Goal: Task Accomplishment & Management: Complete application form

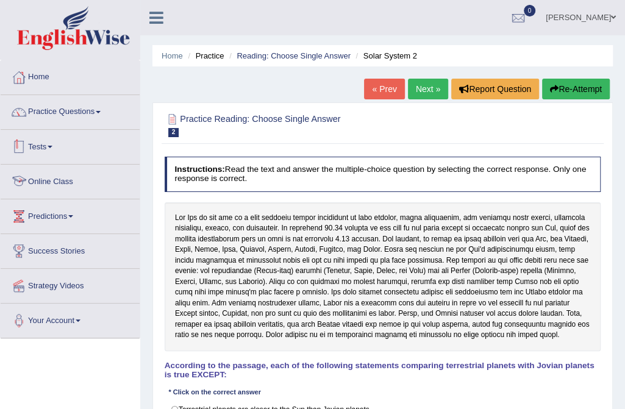
click at [68, 179] on link "Online Class" at bounding box center [70, 180] width 139 height 30
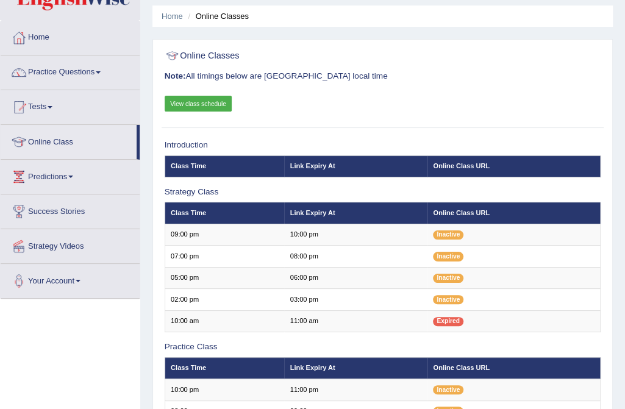
scroll to position [33, 0]
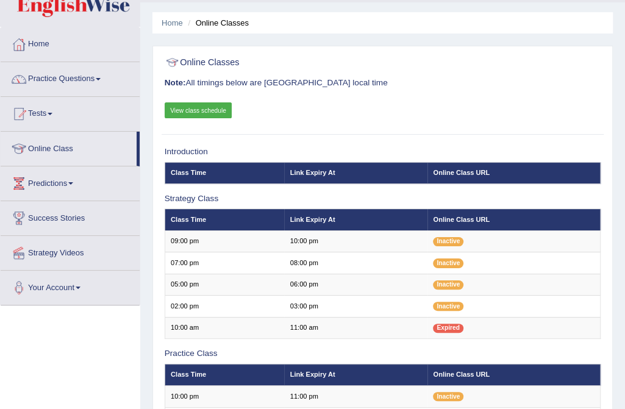
click at [97, 77] on link "Practice Questions" at bounding box center [70, 77] width 139 height 30
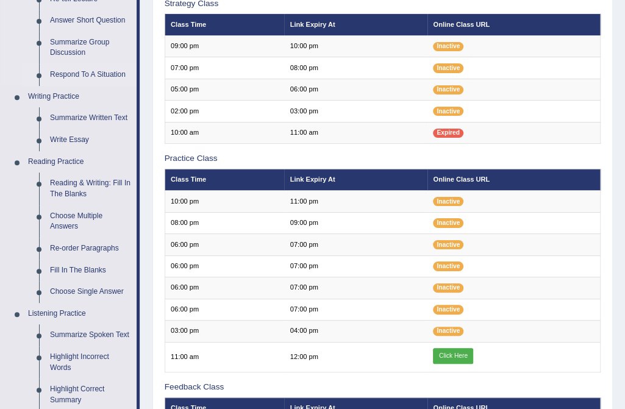
scroll to position [255, 0]
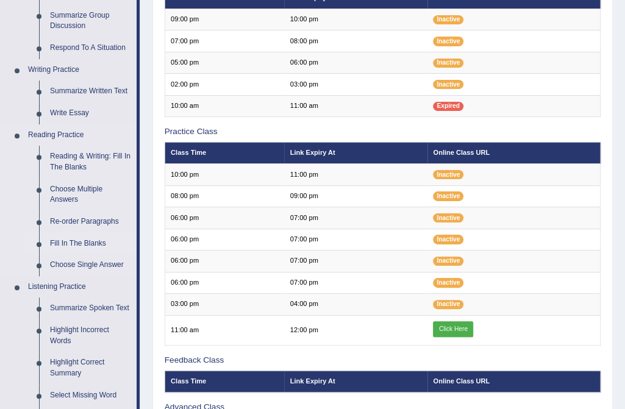
click at [94, 240] on link "Fill In The Blanks" at bounding box center [91, 244] width 92 height 22
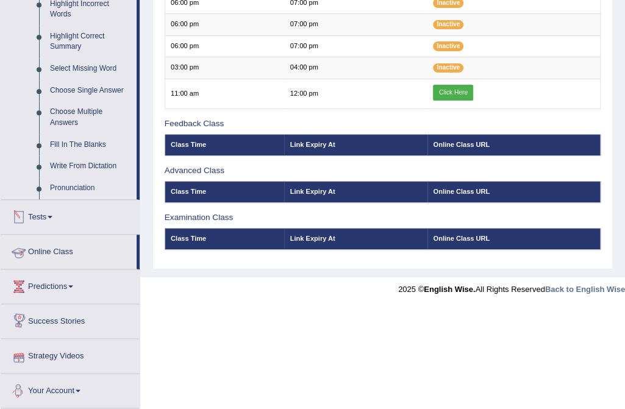
scroll to position [468, 0]
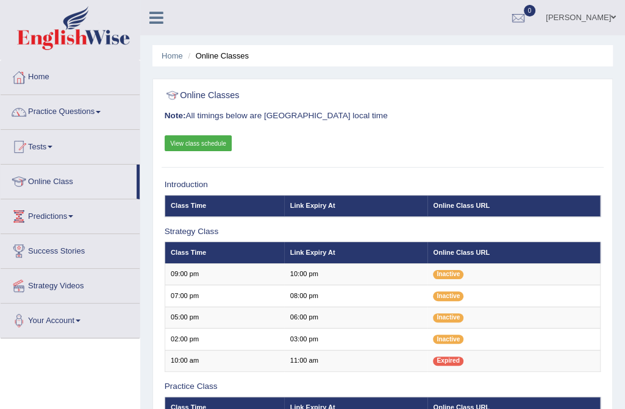
scroll to position [388, 0]
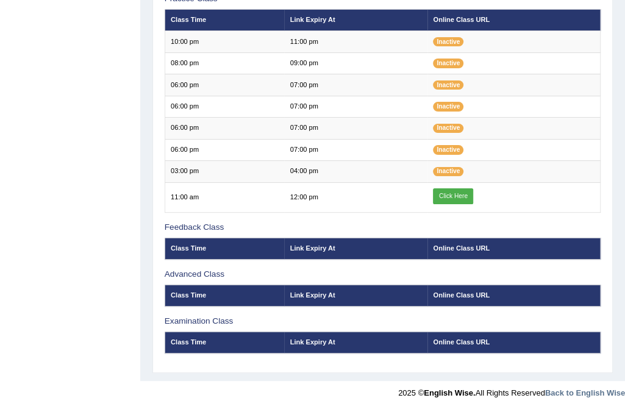
click at [73, 111] on div "Toggle navigation Home Practice Questions Speaking Practice Read Aloud Repeat S…" at bounding box center [312, 8] width 625 height 793
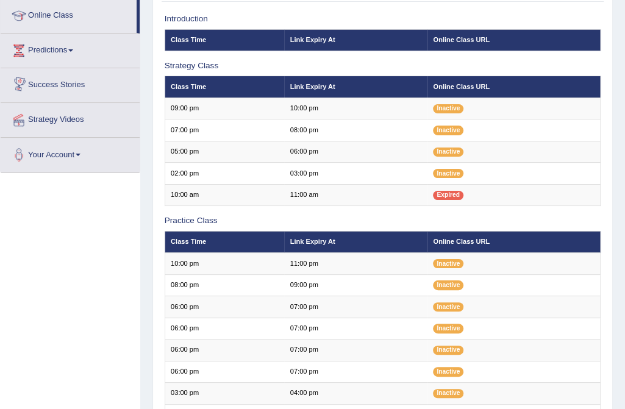
scroll to position [55, 0]
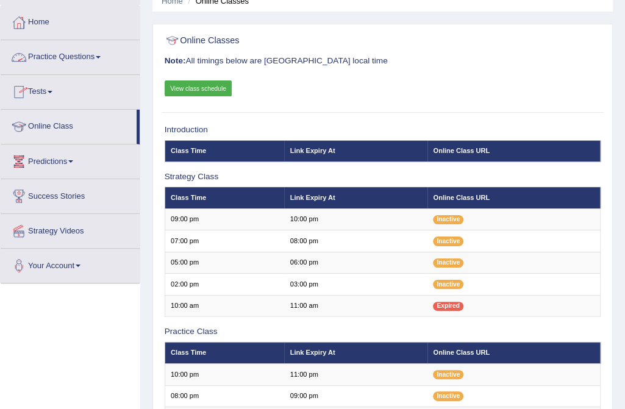
click at [80, 56] on link "Practice Questions" at bounding box center [70, 55] width 139 height 30
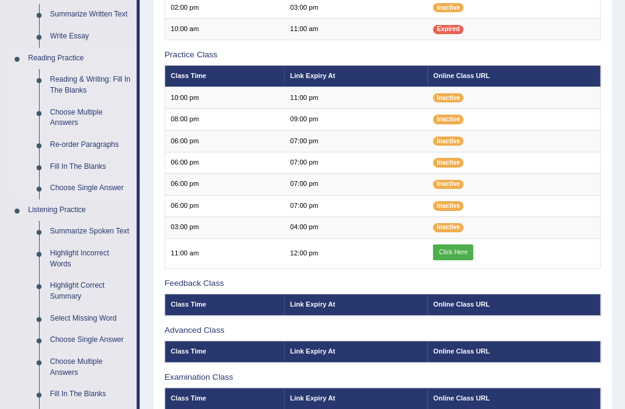
scroll to position [332, 0]
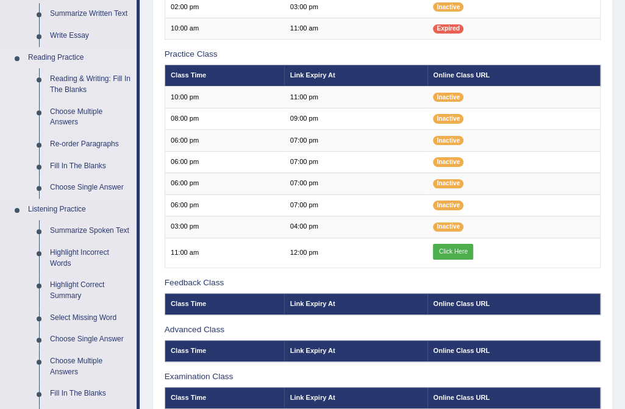
click at [89, 187] on link "Choose Single Answer" at bounding box center [91, 188] width 92 height 22
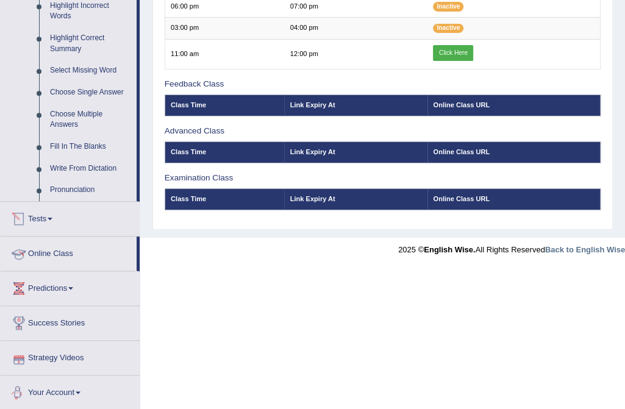
scroll to position [507, 0]
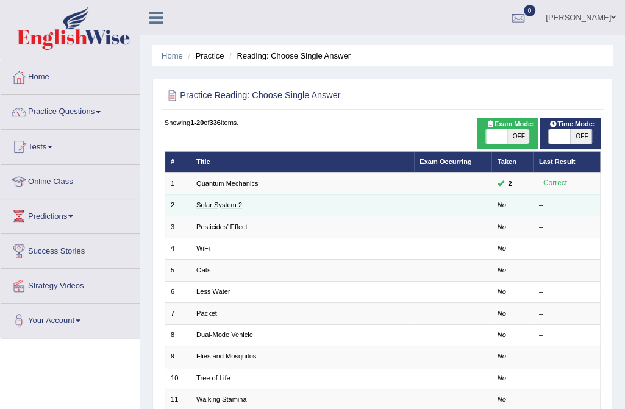
click at [200, 207] on link "Solar System 2" at bounding box center [219, 204] width 46 height 7
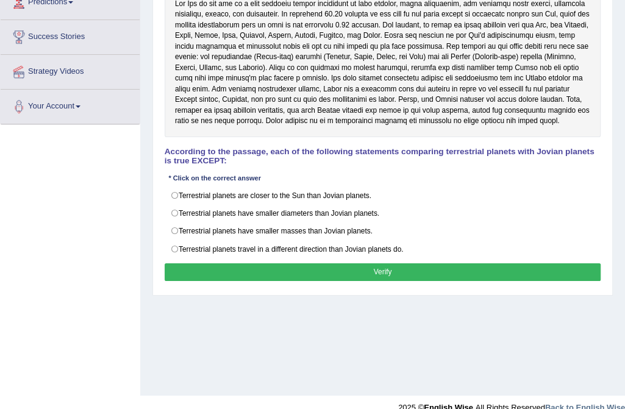
scroll to position [228, 0]
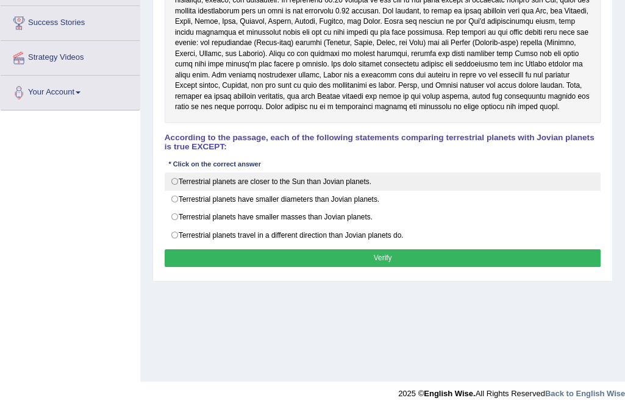
click at [177, 178] on label "Terrestrial planets are closer to the Sun than Jovian planets." at bounding box center [383, 182] width 437 height 18
radio input "true"
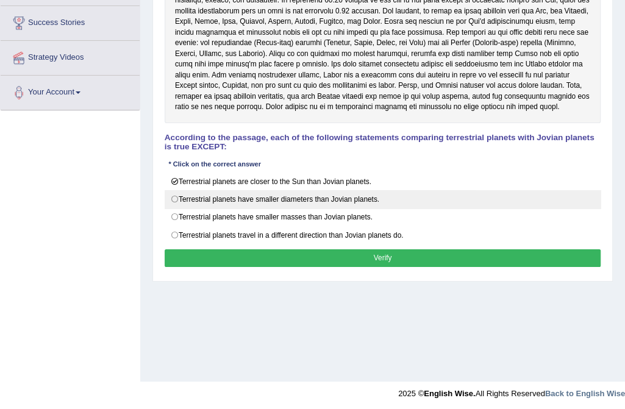
click at [173, 195] on label "Terrestrial planets have smaller diameters than Jovian planets." at bounding box center [383, 199] width 437 height 18
radio input "true"
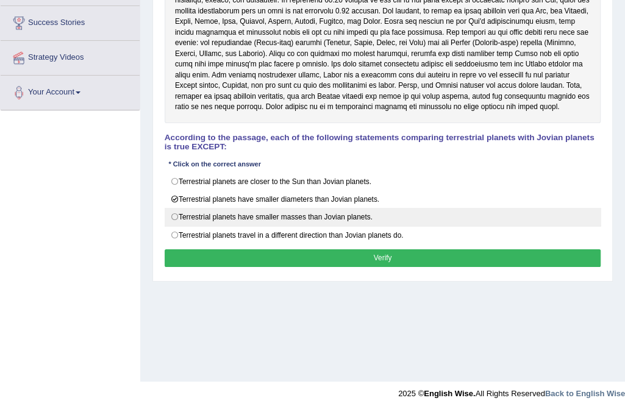
click at [174, 212] on label "Terrestrial planets have smaller masses than Jovian planets." at bounding box center [383, 217] width 437 height 18
radio input "true"
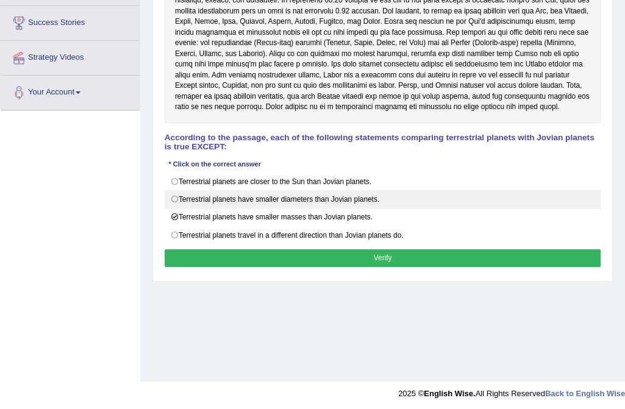
click at [172, 195] on label "Terrestrial planets have smaller diameters than Jovian planets." at bounding box center [383, 199] width 437 height 18
radio input "true"
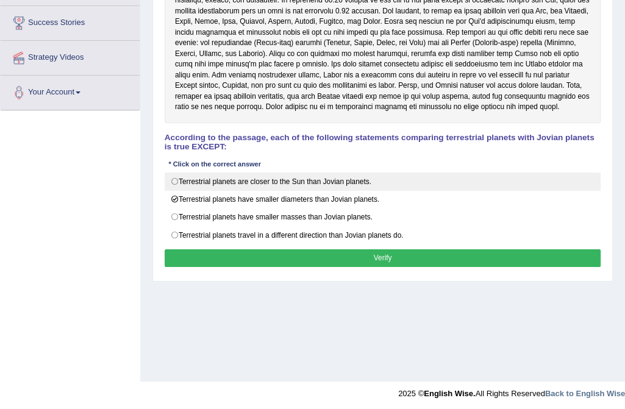
click at [174, 176] on label "Terrestrial planets are closer to the Sun than Jovian planets." at bounding box center [383, 182] width 437 height 18
radio input "true"
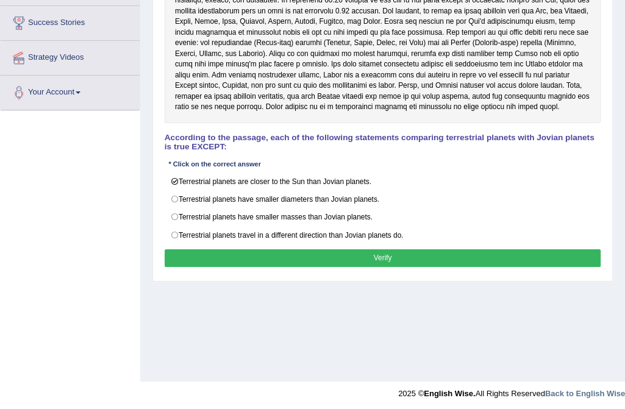
click at [368, 251] on button "Verify" at bounding box center [383, 258] width 437 height 18
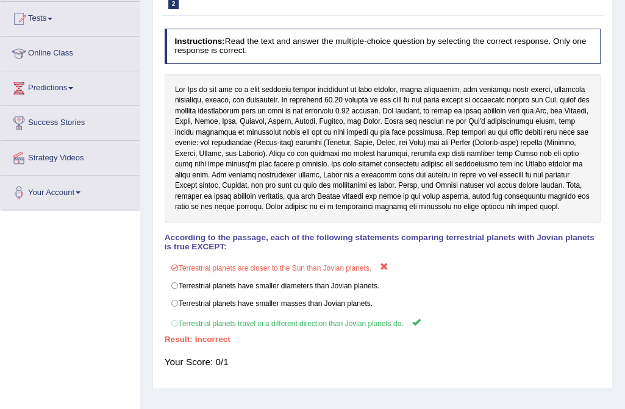
scroll to position [62, 0]
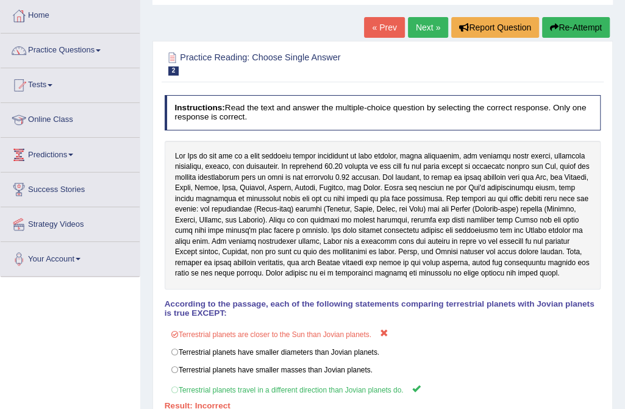
click at [571, 23] on button "Re-Attempt" at bounding box center [576, 27] width 68 height 21
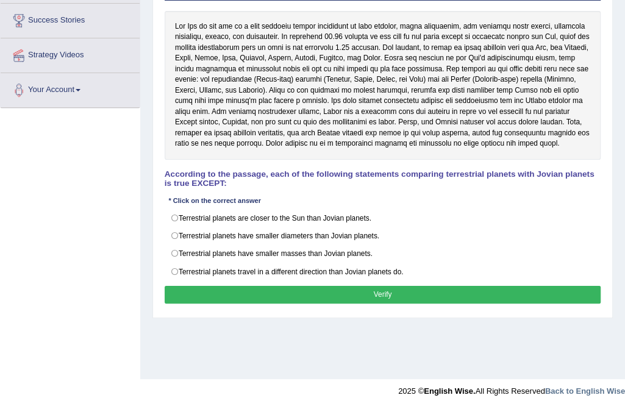
scroll to position [231, 0]
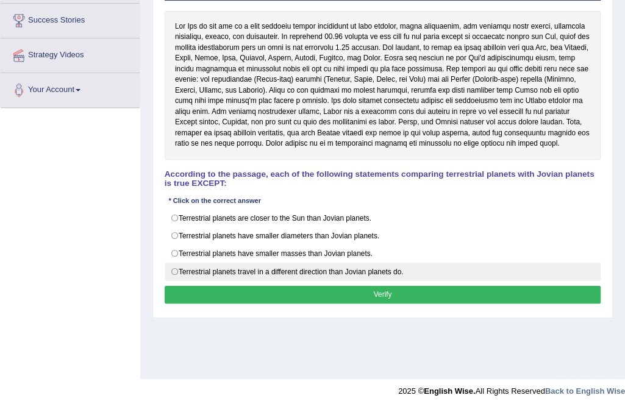
click at [175, 264] on label "Terrestrial planets travel in a different direction than Jovian planets do." at bounding box center [383, 272] width 437 height 18
radio input "true"
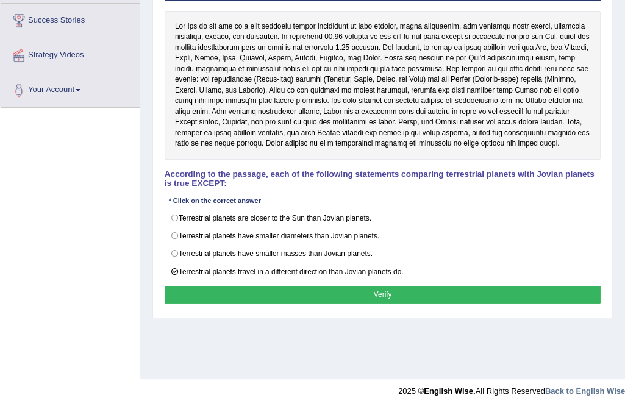
click at [294, 286] on button "Verify" at bounding box center [383, 295] width 437 height 18
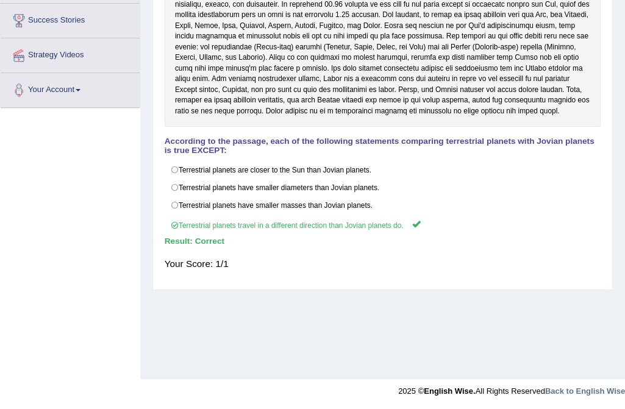
scroll to position [0, 0]
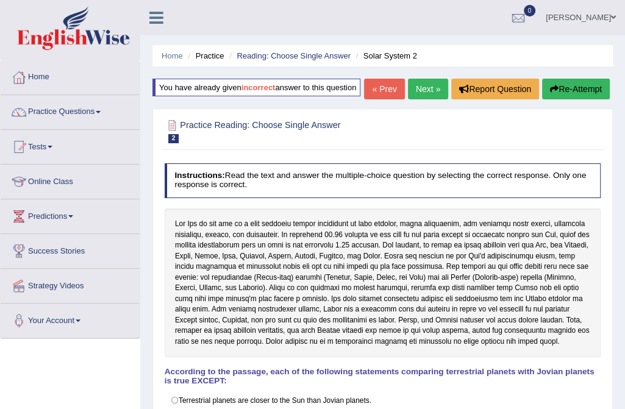
click at [430, 86] on link "Next »" at bounding box center [428, 89] width 40 height 21
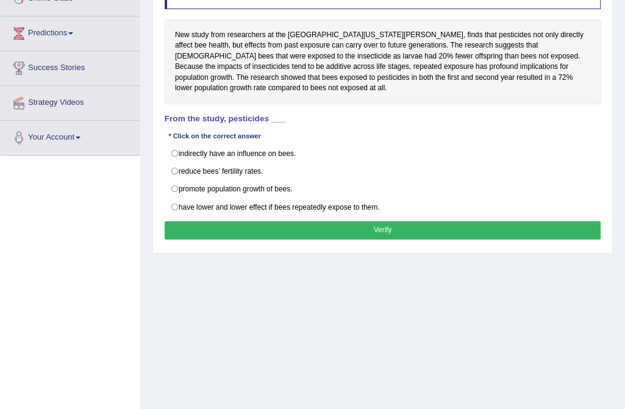
scroll to position [166, 0]
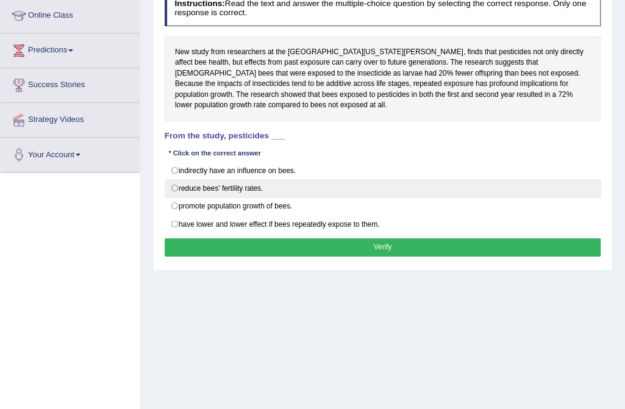
click at [174, 187] on label "reduce bees’ fertility rates." at bounding box center [383, 188] width 437 height 18
radio input "true"
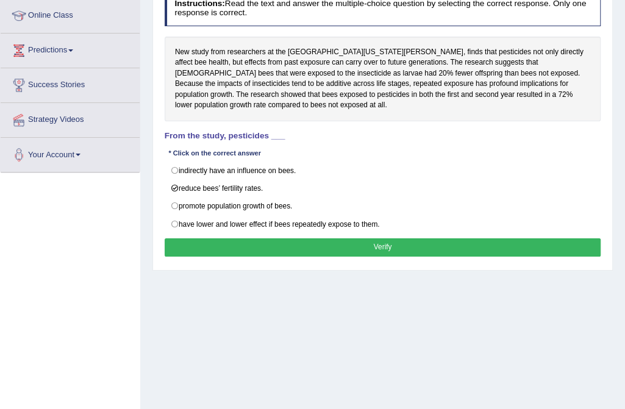
click at [374, 246] on button "Verify" at bounding box center [383, 247] width 437 height 18
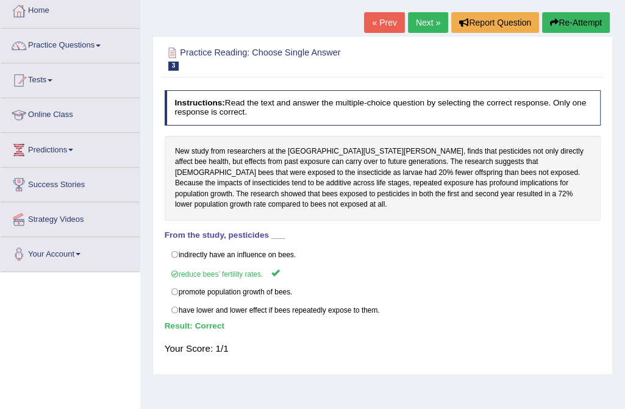
scroll to position [55, 0]
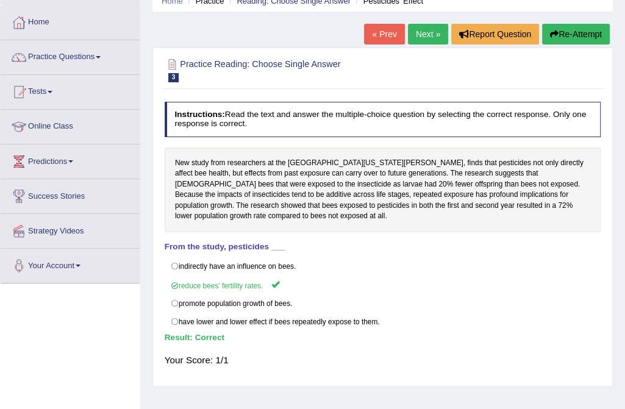
click at [432, 35] on link "Next »" at bounding box center [428, 34] width 40 height 21
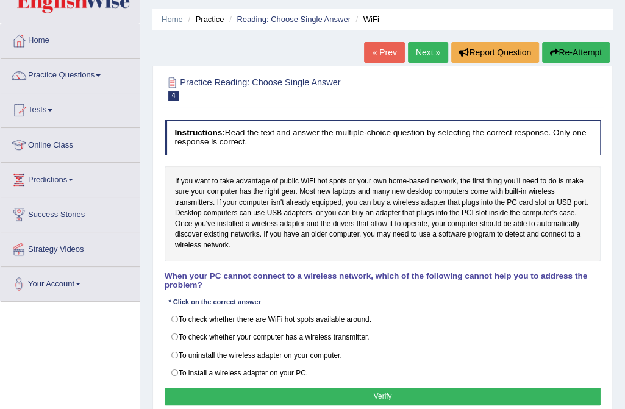
scroll to position [110, 0]
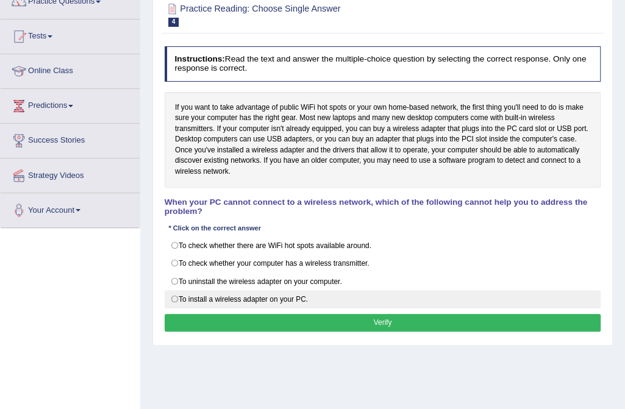
click at [181, 290] on label "To install a wireless adapter on your PC." at bounding box center [383, 299] width 437 height 18
radio input "true"
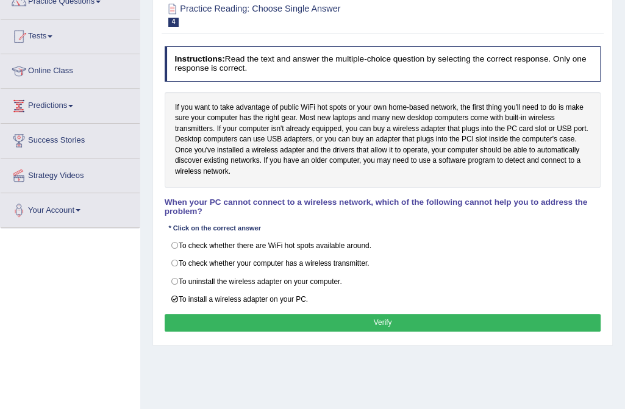
click at [304, 314] on button "Verify" at bounding box center [383, 323] width 437 height 18
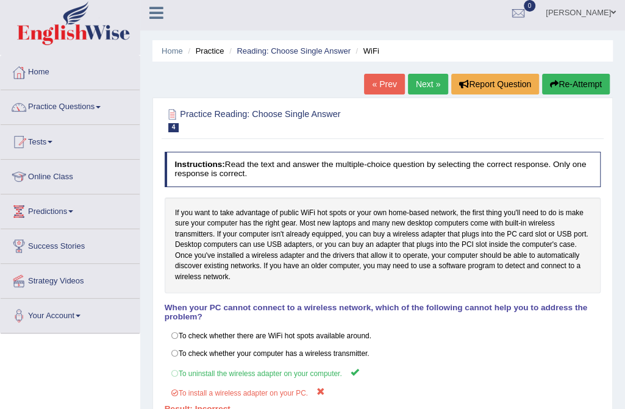
scroll to position [0, 0]
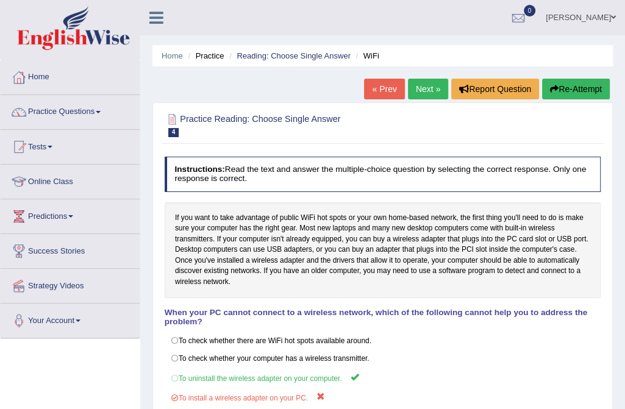
click at [576, 88] on button "Re-Attempt" at bounding box center [576, 89] width 68 height 21
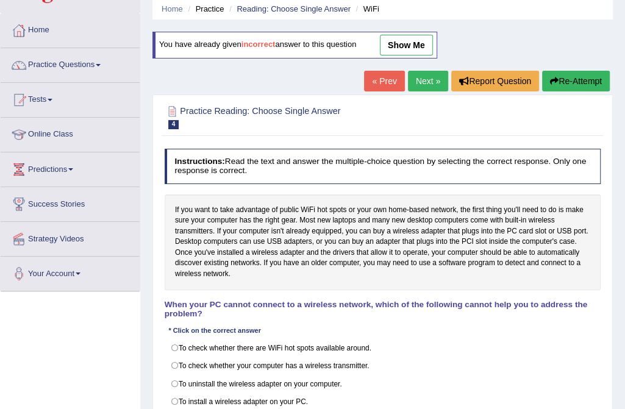
scroll to position [110, 0]
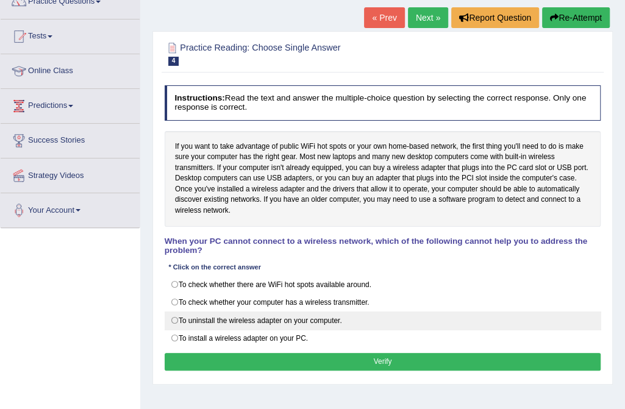
click at [244, 312] on label "To uninstall the wireless adapter on your computer." at bounding box center [383, 321] width 437 height 18
radio input "true"
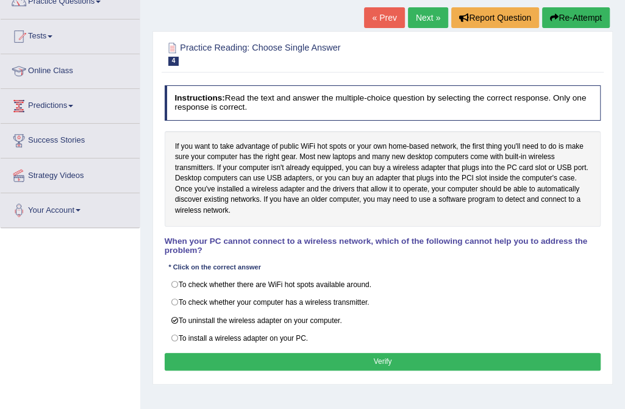
click at [354, 353] on button "Verify" at bounding box center [383, 362] width 437 height 18
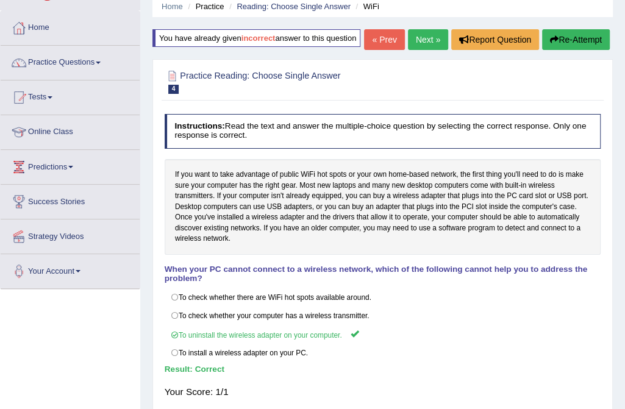
scroll to position [0, 0]
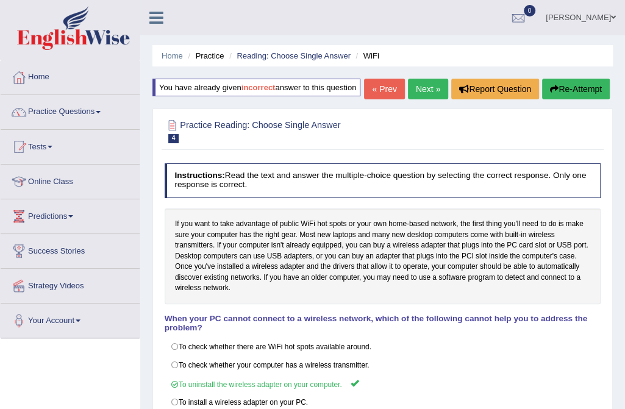
click at [423, 89] on link "Next »" at bounding box center [428, 89] width 40 height 21
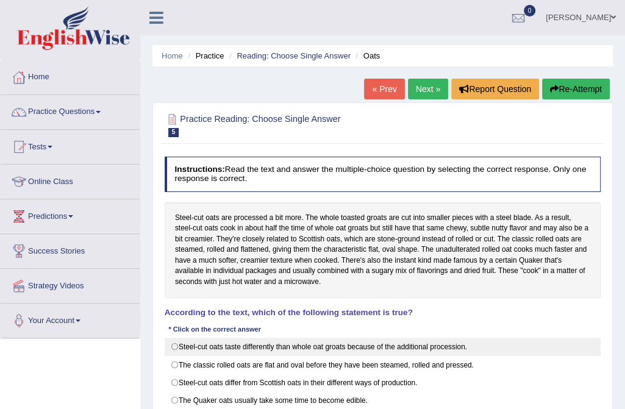
click at [242, 349] on label "Steel-cut oats taste differently than whole oat groats because of the additiona…" at bounding box center [383, 347] width 437 height 18
radio input "true"
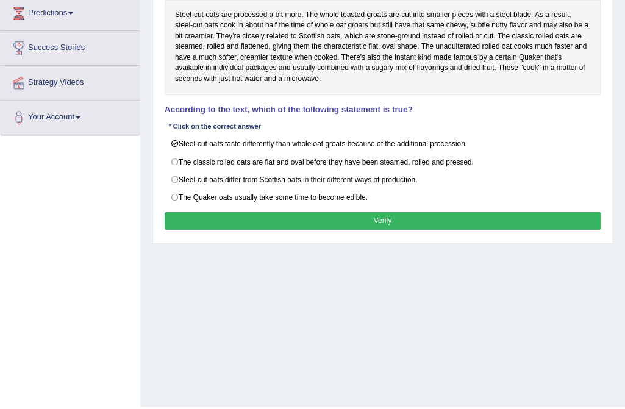
scroll to position [221, 0]
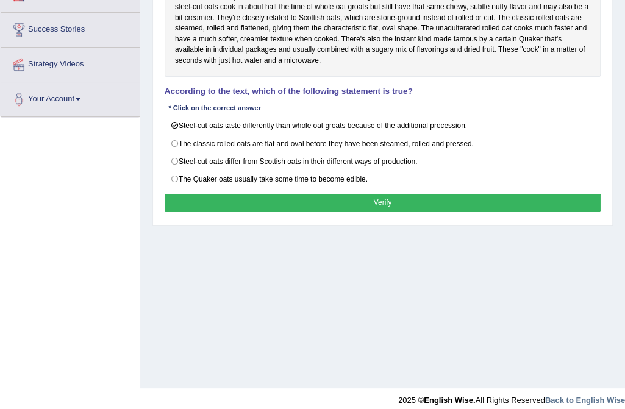
click at [334, 201] on button "Verify" at bounding box center [383, 203] width 437 height 18
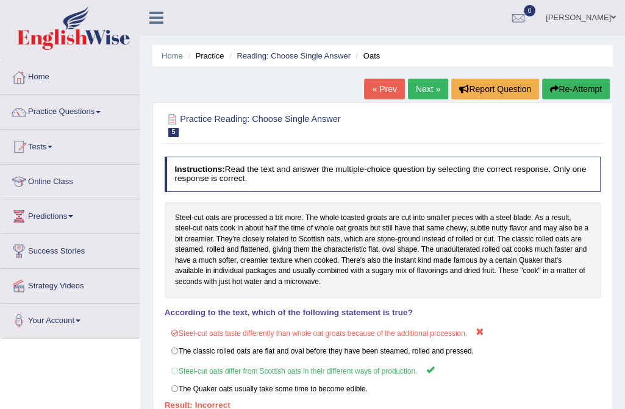
scroll to position [0, 0]
click at [432, 91] on link "Next »" at bounding box center [428, 89] width 40 height 21
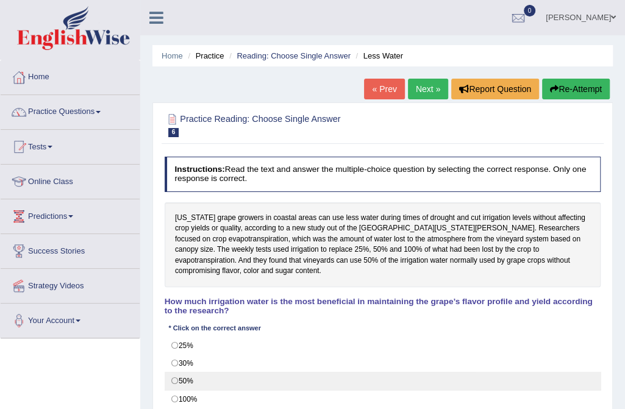
click at [181, 378] on label "50%" at bounding box center [383, 381] width 437 height 18
radio input "true"
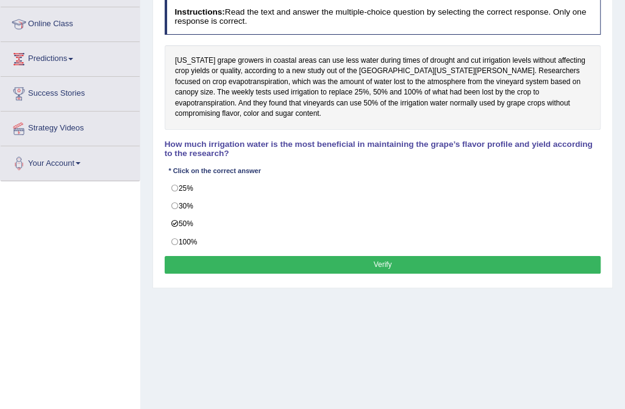
scroll to position [166, 0]
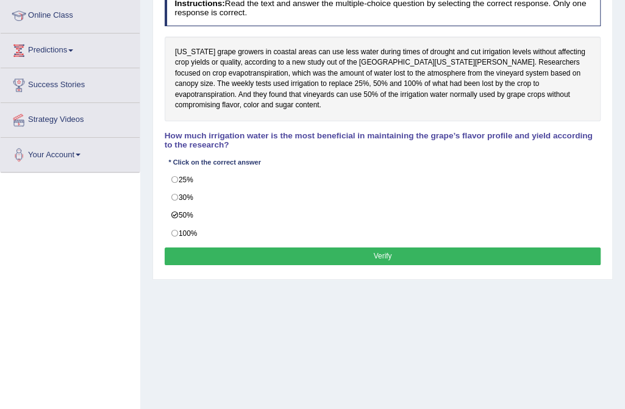
click at [330, 251] on button "Verify" at bounding box center [383, 257] width 437 height 18
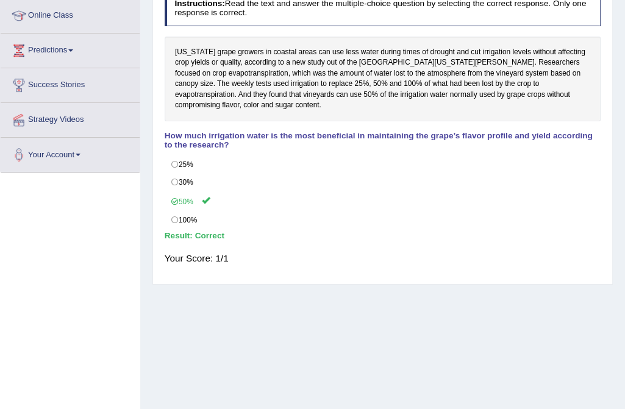
scroll to position [0, 0]
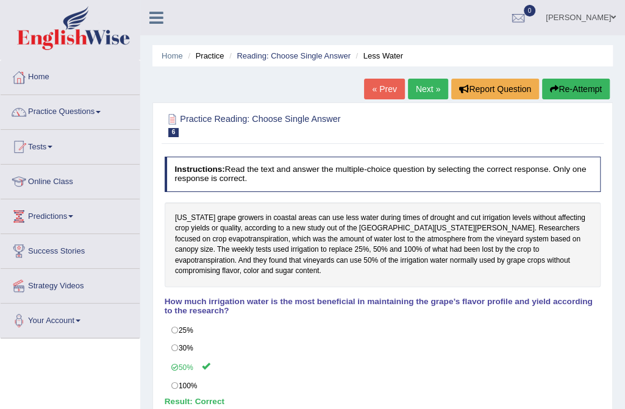
click at [424, 86] on link "Next »" at bounding box center [428, 89] width 40 height 21
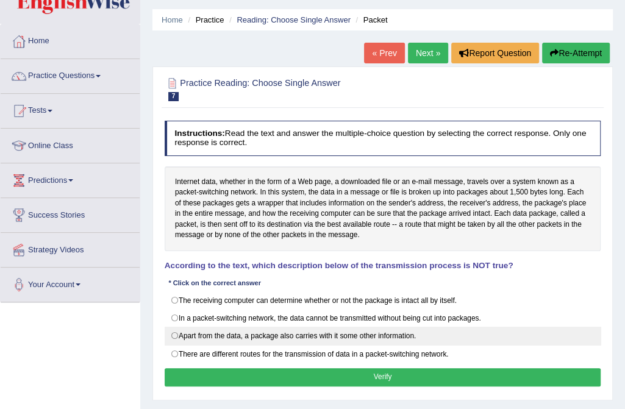
scroll to position [55, 0]
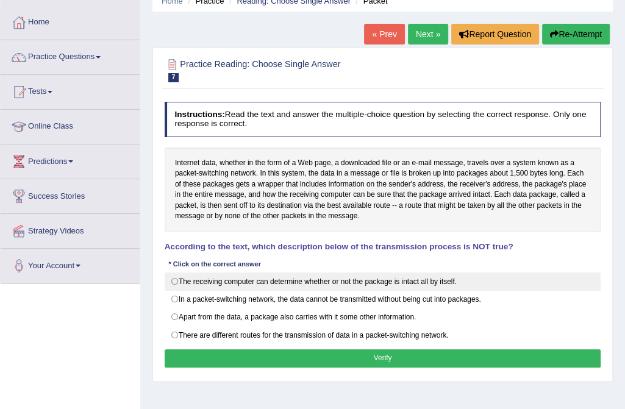
click at [176, 279] on label "The receiving computer can determine whether or not the package is intact all b…" at bounding box center [383, 282] width 437 height 18
radio input "true"
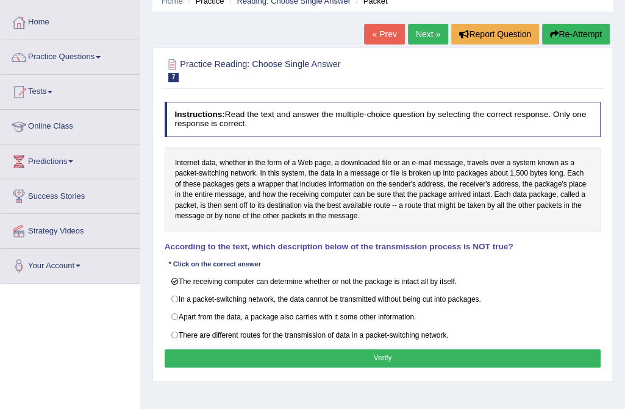
click at [312, 359] on button "Verify" at bounding box center [383, 358] width 437 height 18
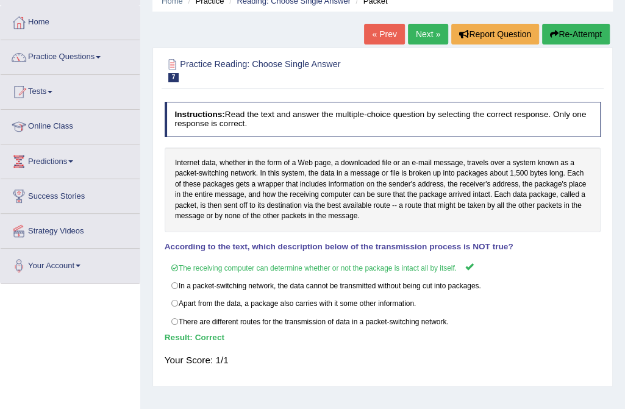
click at [427, 32] on link "Next »" at bounding box center [428, 34] width 40 height 21
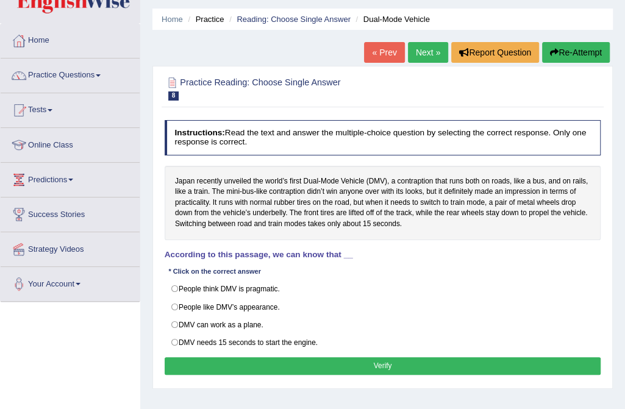
scroll to position [55, 0]
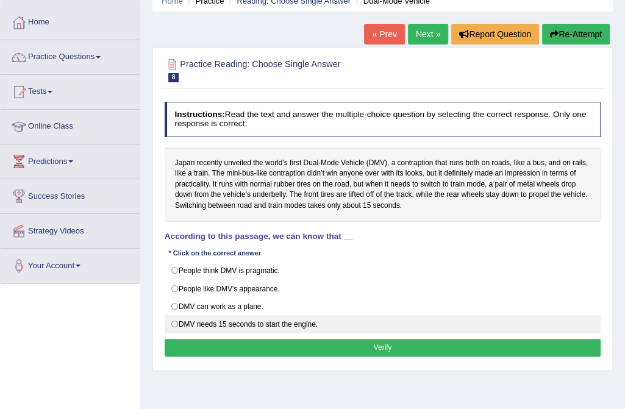
click at [288, 320] on label "DMV needs 15 seconds to start the engine." at bounding box center [383, 324] width 437 height 18
radio input "true"
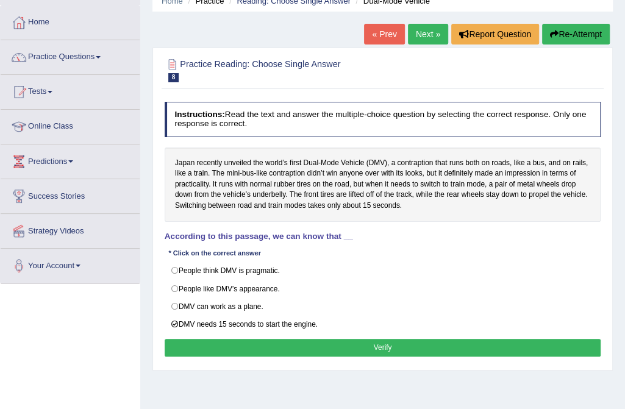
click at [358, 345] on button "Verify" at bounding box center [383, 348] width 437 height 18
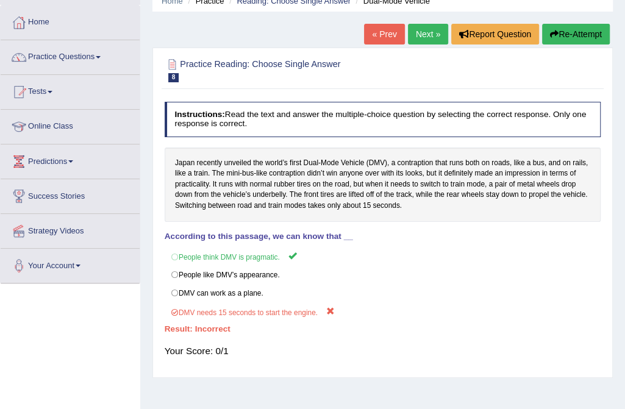
click at [430, 34] on link "Next »" at bounding box center [428, 34] width 40 height 21
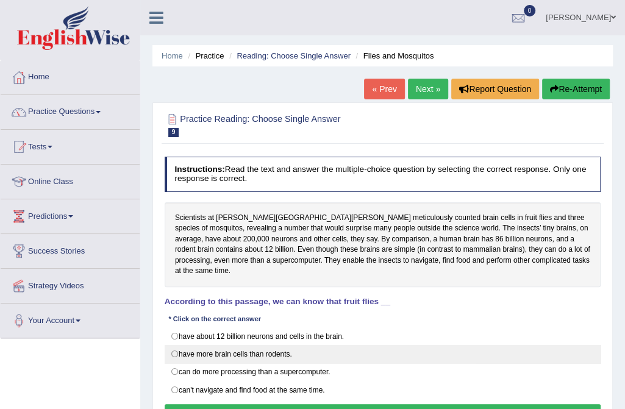
click at [183, 345] on label "have more brain cells than rodents." at bounding box center [383, 354] width 437 height 18
radio input "true"
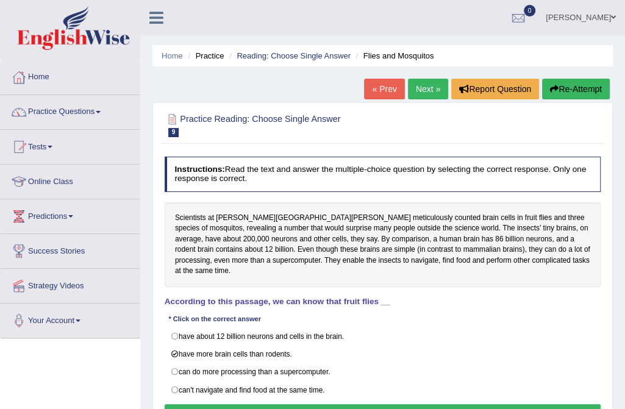
click at [346, 404] on button "Verify" at bounding box center [383, 413] width 437 height 18
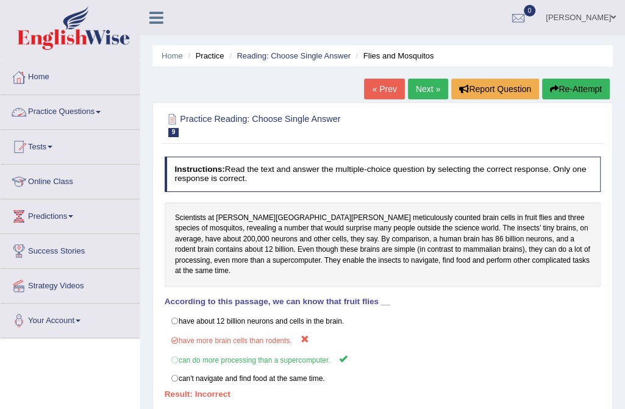
click at [90, 111] on link "Practice Questions" at bounding box center [70, 110] width 139 height 30
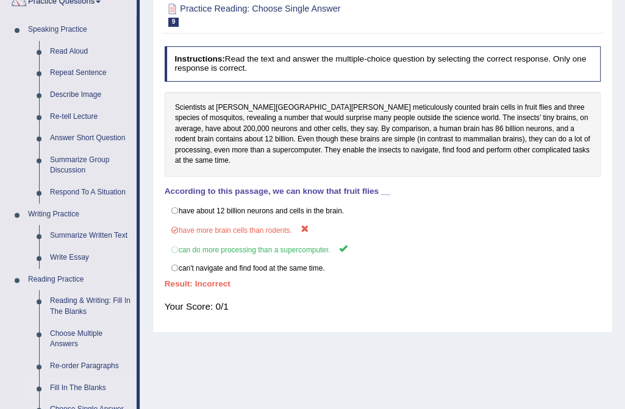
scroll to position [221, 0]
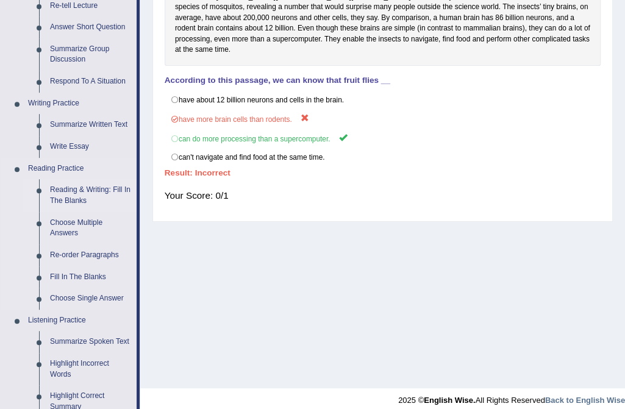
click at [82, 193] on link "Reading & Writing: Fill In The Blanks" at bounding box center [91, 195] width 92 height 32
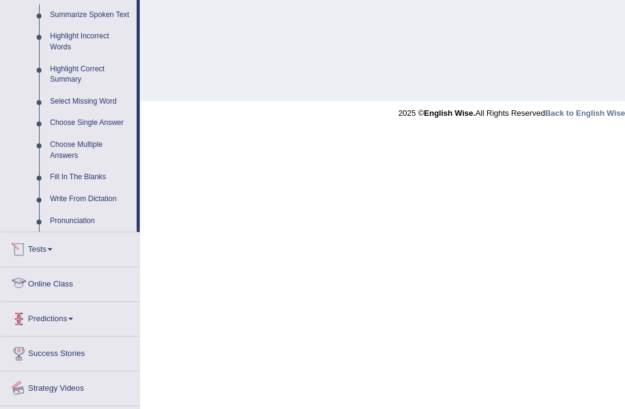
scroll to position [462, 0]
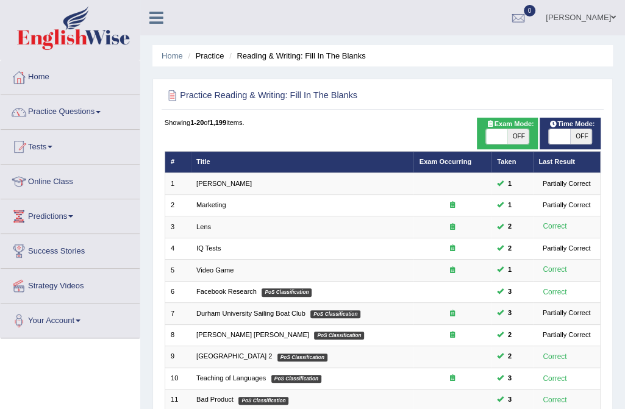
scroll to position [55, 0]
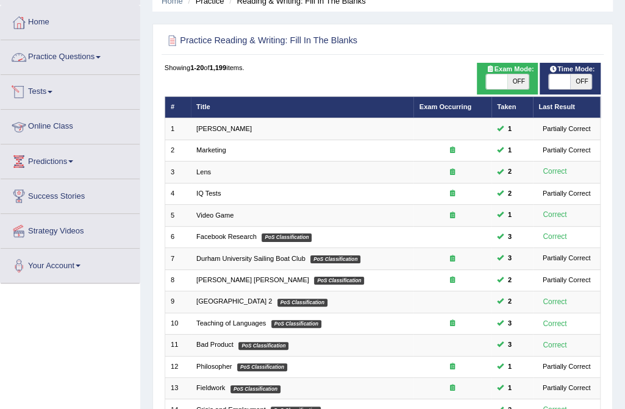
click at [105, 52] on link "Practice Questions" at bounding box center [70, 55] width 139 height 30
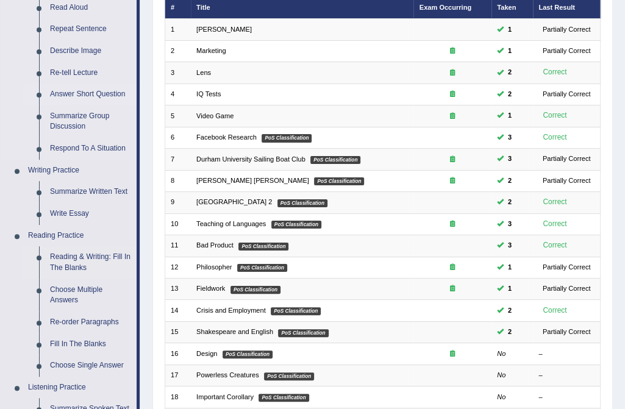
scroll to position [166, 0]
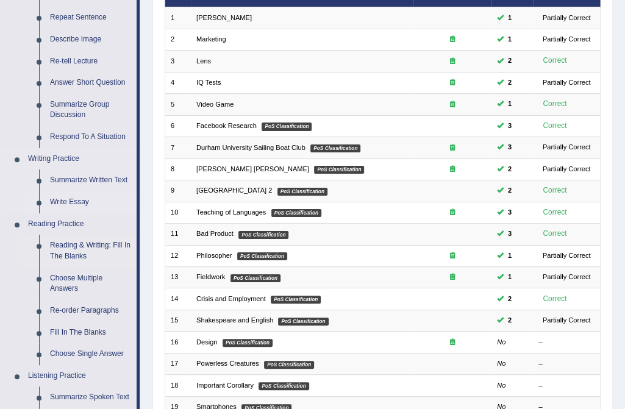
click at [81, 203] on link "Write Essay" at bounding box center [91, 203] width 92 height 22
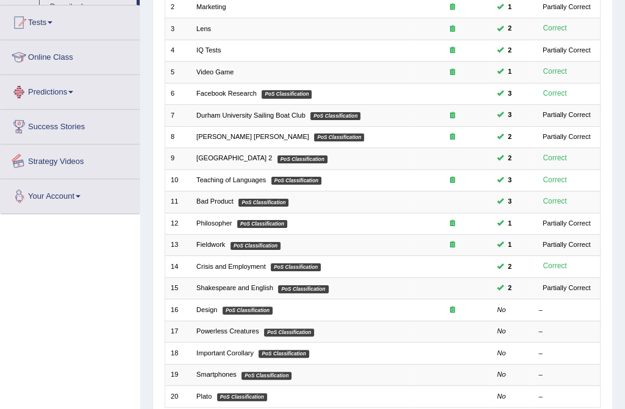
scroll to position [256, 0]
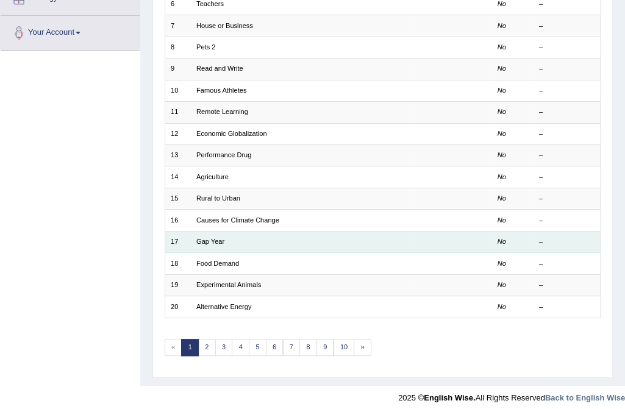
scroll to position [291, 0]
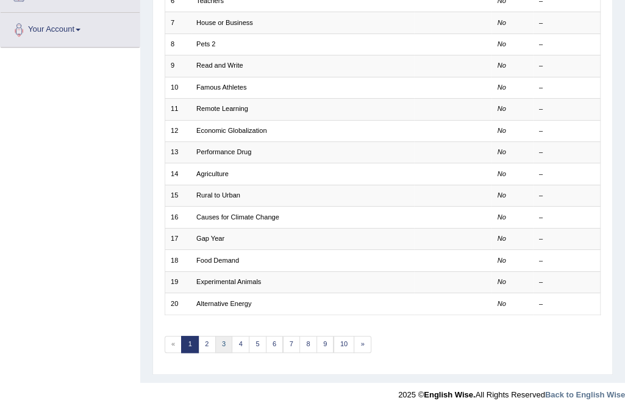
click at [220, 339] on link "3" at bounding box center [224, 344] width 18 height 17
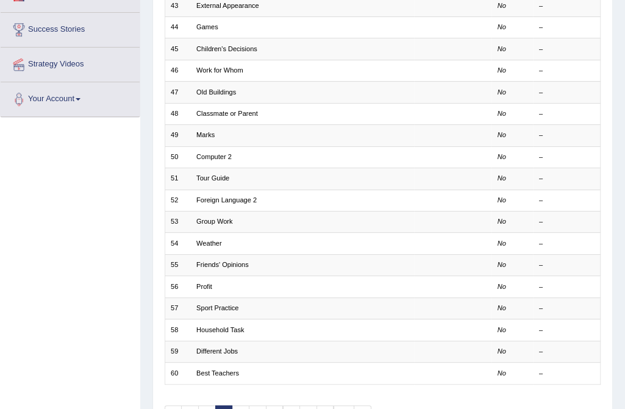
scroll to position [277, 0]
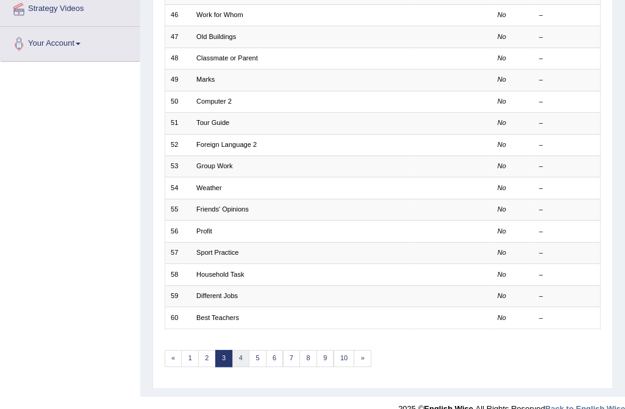
click at [240, 355] on link "4" at bounding box center [241, 358] width 18 height 17
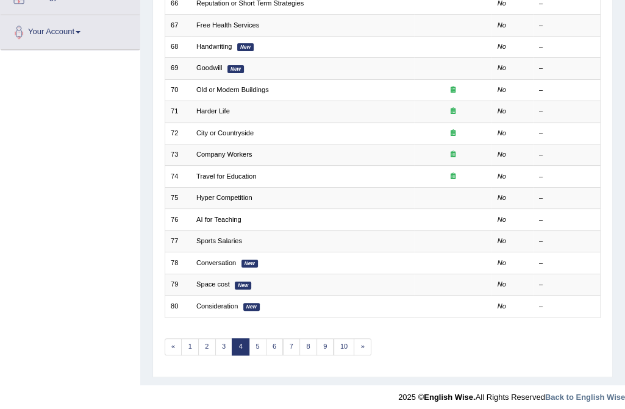
scroll to position [291, 0]
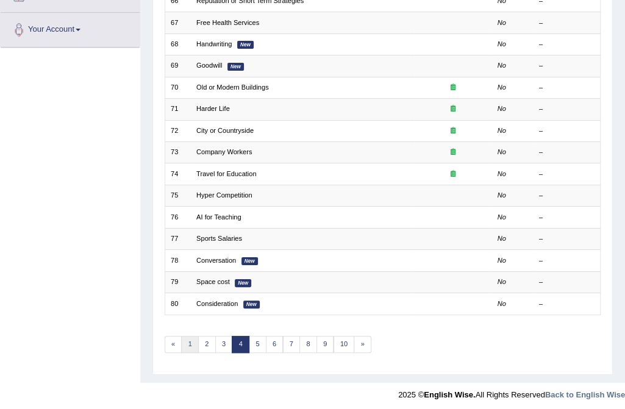
click at [184, 340] on link "1" at bounding box center [190, 344] width 18 height 17
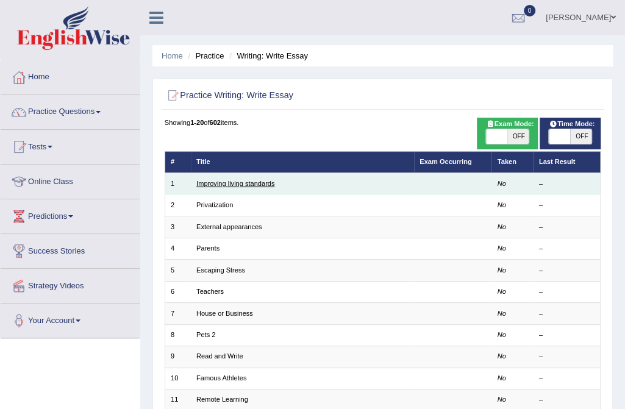
click at [206, 182] on link "Improving living standards" at bounding box center [235, 183] width 78 height 7
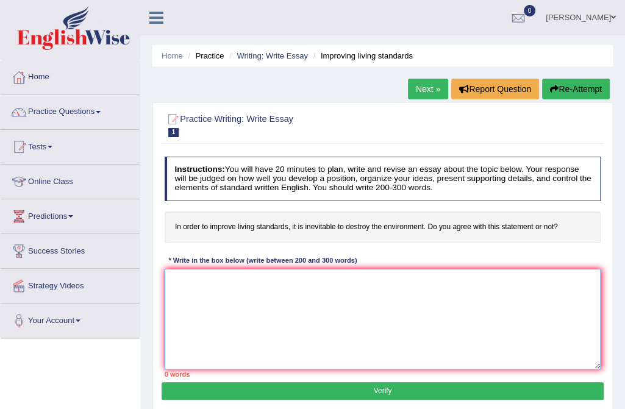
click at [192, 276] on textarea at bounding box center [383, 319] width 437 height 101
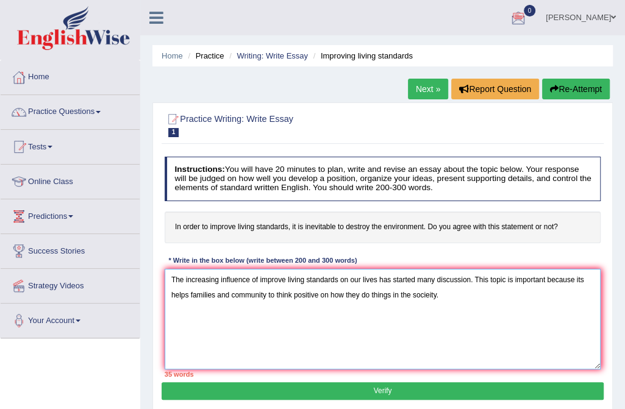
click at [433, 295] on textarea "The increasing influence of improve living standards on our lives has started m…" at bounding box center [383, 319] width 437 height 101
click at [448, 295] on textarea "The increasing influence of improve living standards on our lives has started m…" at bounding box center [383, 319] width 437 height 101
click at [333, 309] on textarea "The increasing influence of improve living standards on our lives has started m…" at bounding box center [383, 319] width 437 height 101
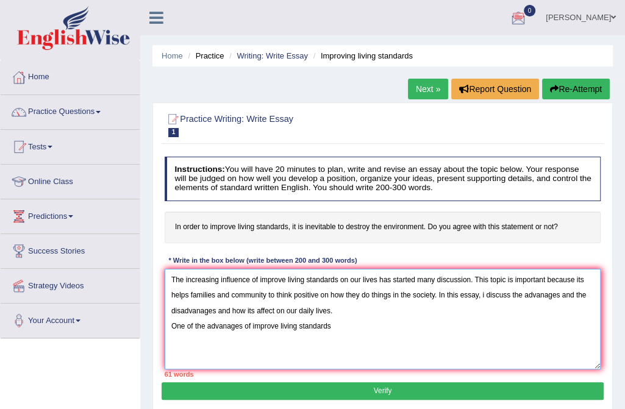
click at [221, 295] on textarea "The increasing influence of improve living standards on our lives has started m…" at bounding box center [383, 319] width 437 height 101
drag, startPoint x: 216, startPoint y: 295, endPoint x: 556, endPoint y: 326, distance: 341.1
click at [223, 295] on textarea "The increasing influence of improve living standards on our lives has started m…" at bounding box center [383, 319] width 437 height 101
drag, startPoint x: 426, startPoint y: 353, endPoint x: 370, endPoint y: 337, distance: 58.1
click at [423, 349] on textarea "The increasing influence of improve living standards on our lives has started m…" at bounding box center [383, 319] width 437 height 101
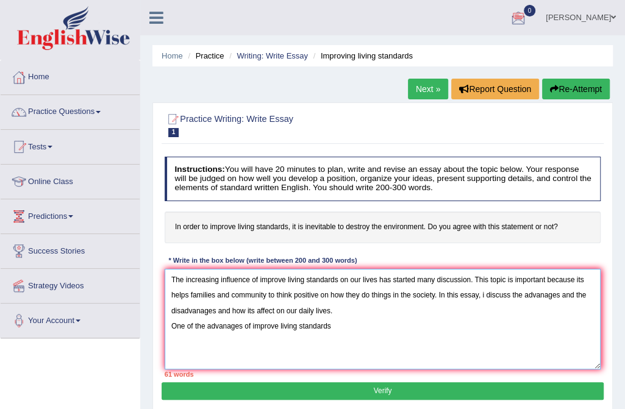
drag, startPoint x: 215, startPoint y: 293, endPoint x: 427, endPoint y: 298, distance: 212.3
click at [217, 293] on textarea "The increasing influence of improve living standards on our lives has started m…" at bounding box center [383, 319] width 437 height 101
click at [351, 332] on textarea "The increasing influence of improve living standards on our lives has started m…" at bounding box center [383, 319] width 437 height 101
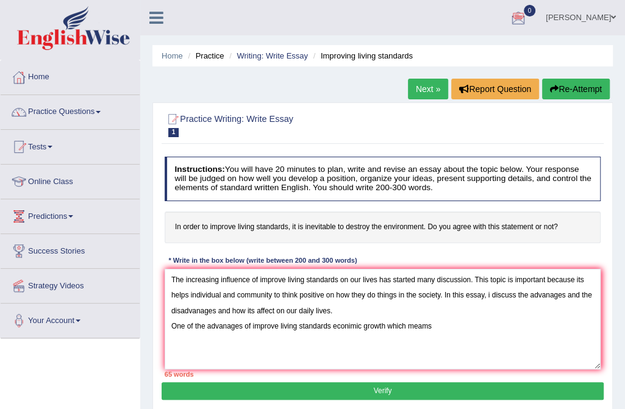
click at [623, 256] on div "Home Practice Writing: Write Essay Improving living standards Next » Report Que…" at bounding box center [382, 305] width 485 height 610
click at [441, 321] on textarea "The increasing influence of improve living standards on our lives has started m…" at bounding box center [383, 319] width 437 height 101
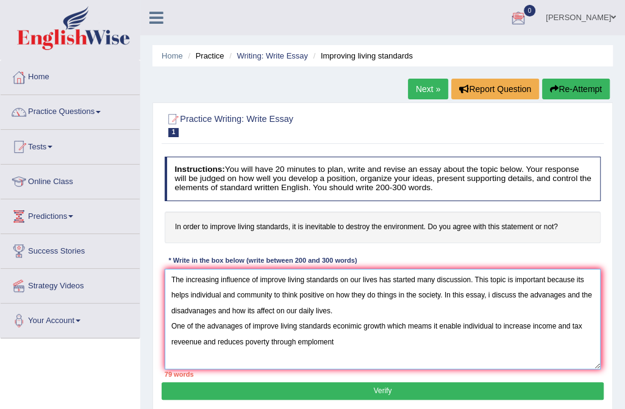
click at [316, 340] on textarea "The increasing influence of improve living standards on our lives has started m…" at bounding box center [383, 319] width 437 height 101
click at [345, 339] on textarea "The increasing influence of improve living standards on our lives has started m…" at bounding box center [383, 319] width 437 height 101
drag, startPoint x: 478, startPoint y: 341, endPoint x: 495, endPoint y: 339, distance: 17.2
click at [478, 341] on textarea "The increasing influence of improve living standards on our lives has started m…" at bounding box center [383, 319] width 437 height 101
click at [495, 339] on textarea "The increasing influence of improve living standards on our lives has started m…" at bounding box center [383, 319] width 437 height 101
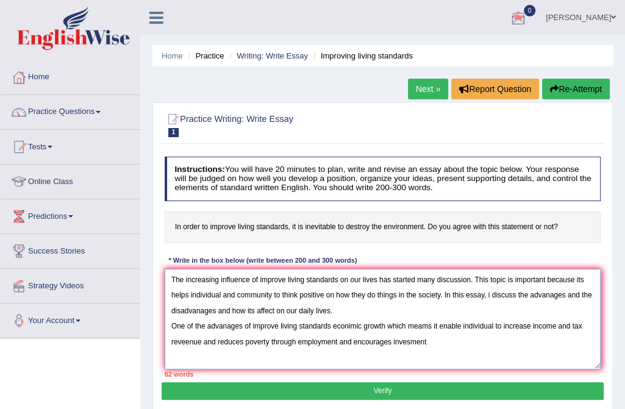
click at [503, 305] on textarea "The increasing influence of improve living standards on our lives has started m…" at bounding box center [383, 319] width 437 height 101
click at [424, 342] on textarea "The increasing influence of improve living standards on our lives has started m…" at bounding box center [383, 319] width 437 height 101
click at [486, 339] on textarea "The increasing influence of improve living standards on our lives has started m…" at bounding box center [383, 319] width 437 height 101
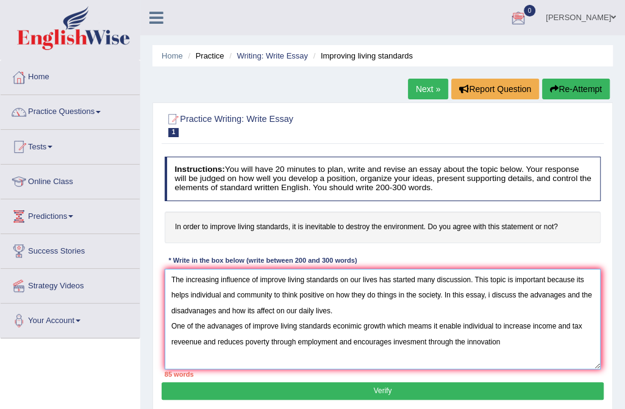
click at [502, 343] on textarea "The increasing influence of improve living standards on our lives has started m…" at bounding box center [383, 319] width 437 height 101
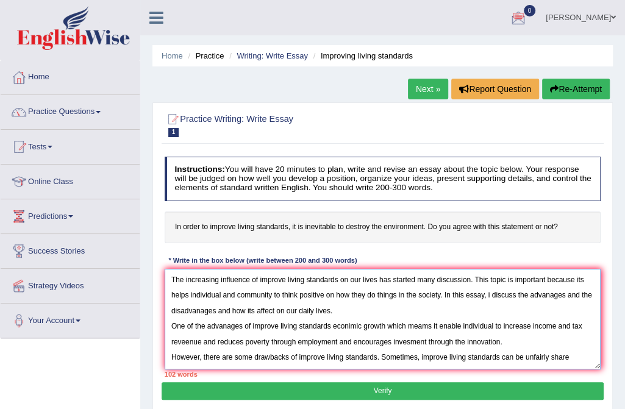
click at [578, 354] on textarea "The increasing influence of improve living standards on our lives has started m…" at bounding box center [383, 319] width 437 height 101
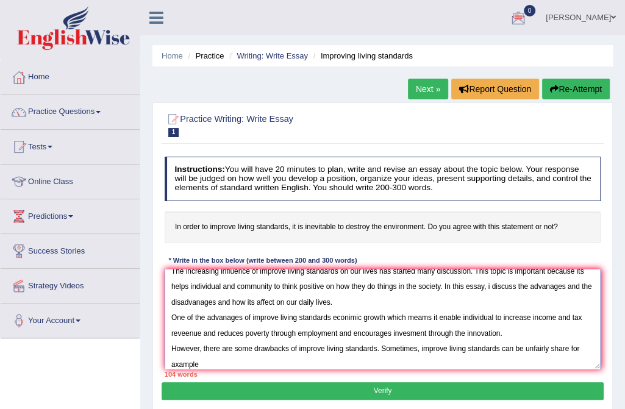
drag, startPoint x: 179, startPoint y: 363, endPoint x: 307, endPoint y: 368, distance: 128.8
click at [179, 363] on textarea "The increasing influence of improve living standards on our lives has started m…" at bounding box center [383, 319] width 437 height 101
click at [174, 362] on textarea "The increasing influence of improve living standards on our lives has started m…" at bounding box center [383, 319] width 437 height 101
click at [206, 362] on textarea "The increasing influence of improve living standards on our lives has started m…" at bounding box center [383, 319] width 437 height 101
type textarea "The increasing influence of improve living standards on our lives has started m…"
